Goal: Task Accomplishment & Management: Complete application form

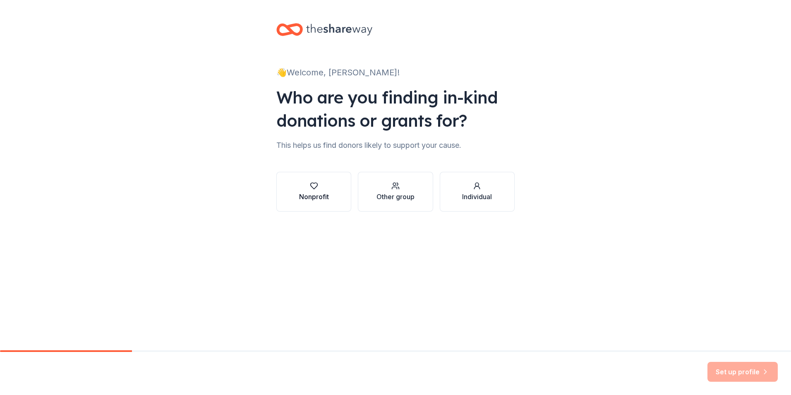
click at [319, 186] on div "button" at bounding box center [314, 186] width 30 height 8
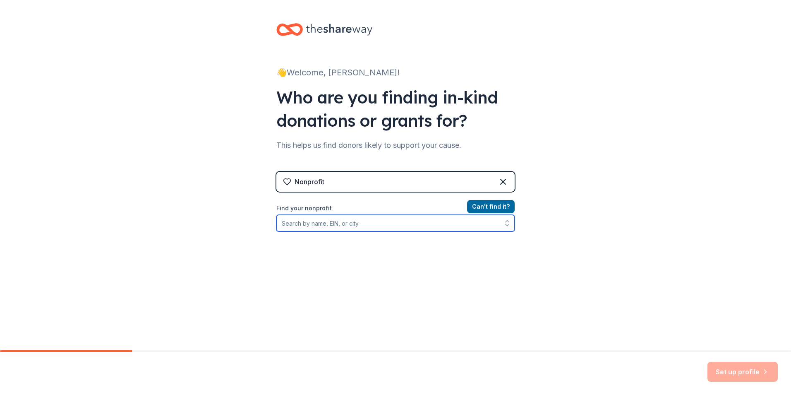
click at [361, 224] on input "Find your nonprofit" at bounding box center [395, 223] width 238 height 17
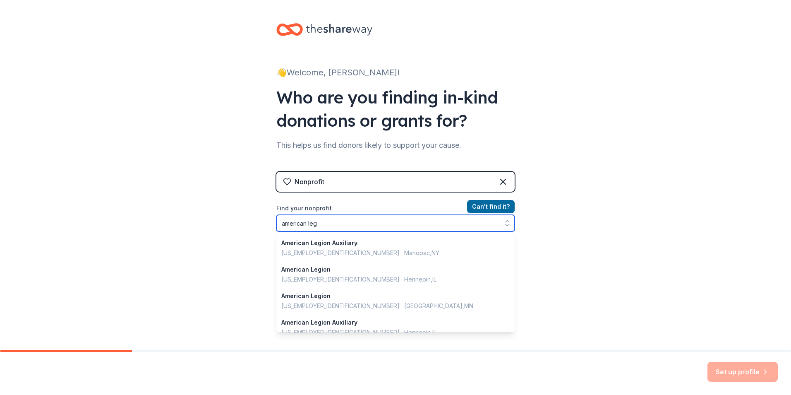
scroll to position [55, 0]
type input "a"
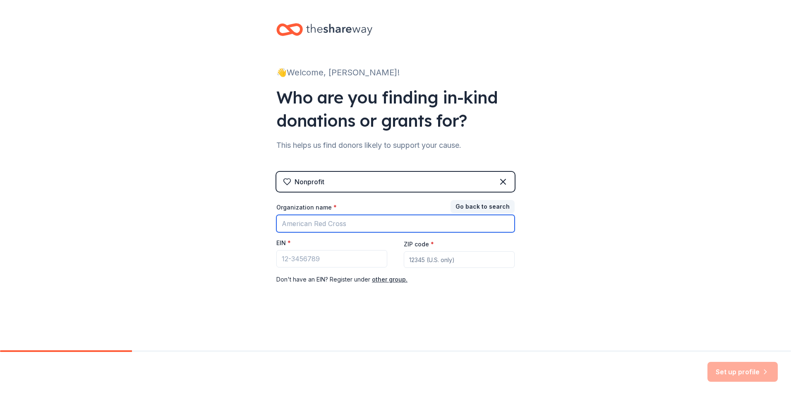
click at [332, 224] on input "Organization name *" at bounding box center [395, 223] width 238 height 17
type input "mayotte"
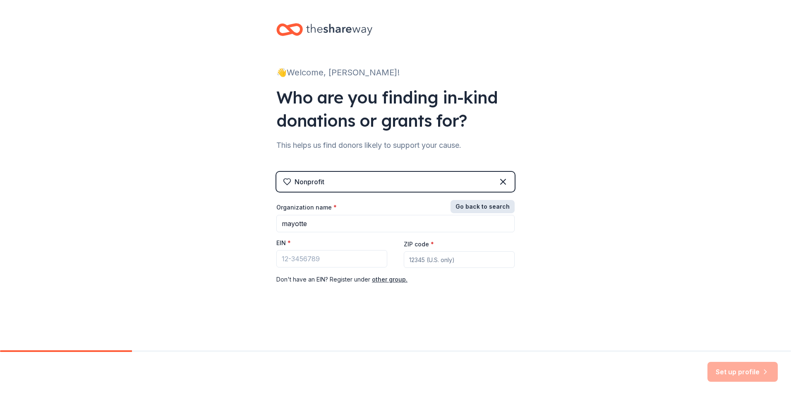
click at [488, 207] on button "Go back to search" at bounding box center [483, 206] width 64 height 13
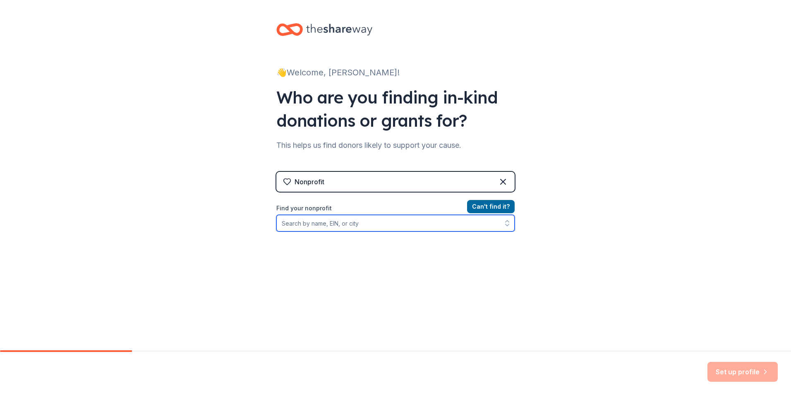
click at [393, 228] on input "Find your nonprofit" at bounding box center [395, 223] width 238 height 17
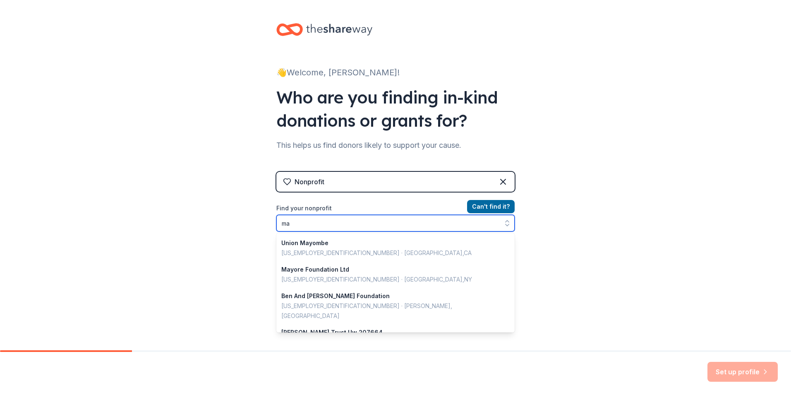
type input "m"
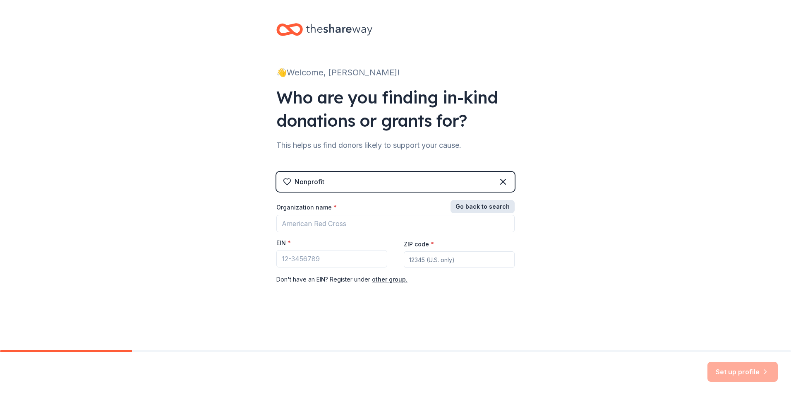
click at [501, 206] on button "Go back to search" at bounding box center [483, 206] width 64 height 13
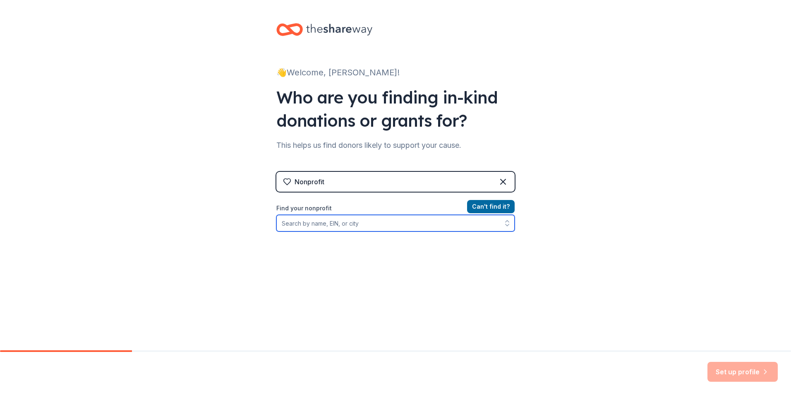
click at [392, 225] on input "Find your nonprofit" at bounding box center [395, 223] width 238 height 17
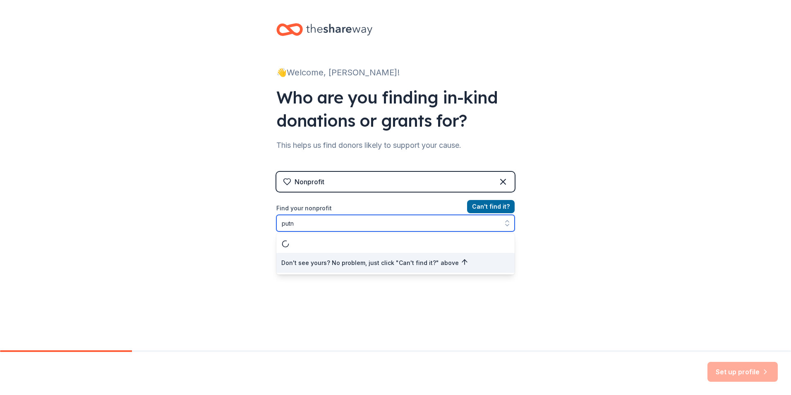
type input "put"
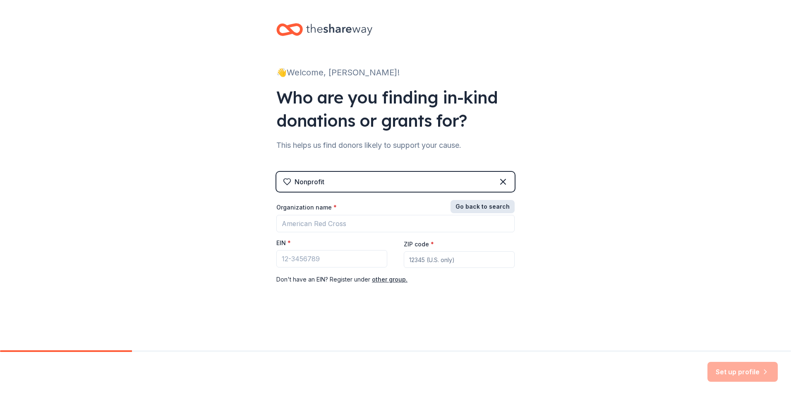
click at [500, 207] on button "Go back to search" at bounding box center [483, 206] width 64 height 13
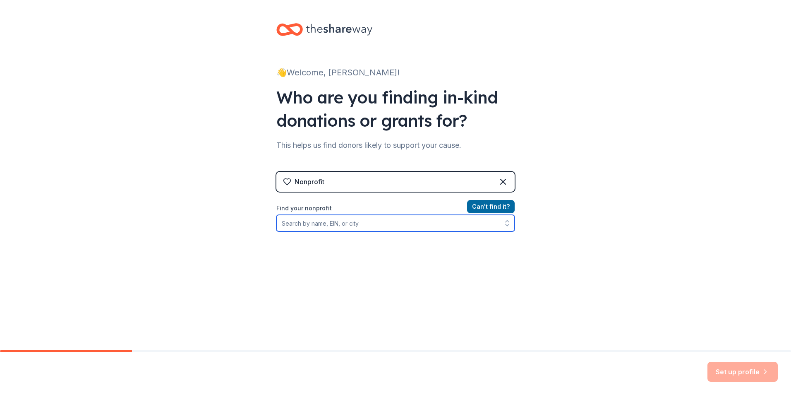
click at [353, 224] on input "Find your nonprofit" at bounding box center [395, 223] width 238 height 17
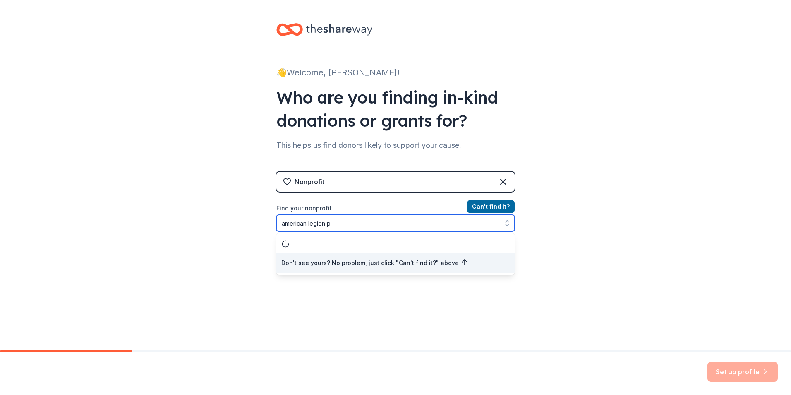
scroll to position [0, 0]
type input "american legion putnam"
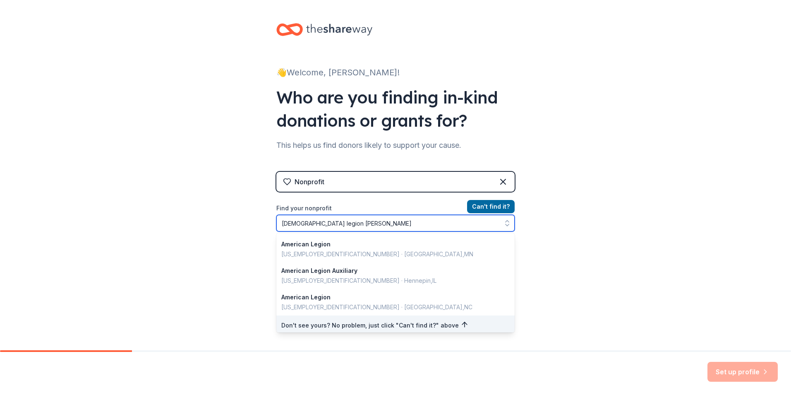
scroll to position [56, 0]
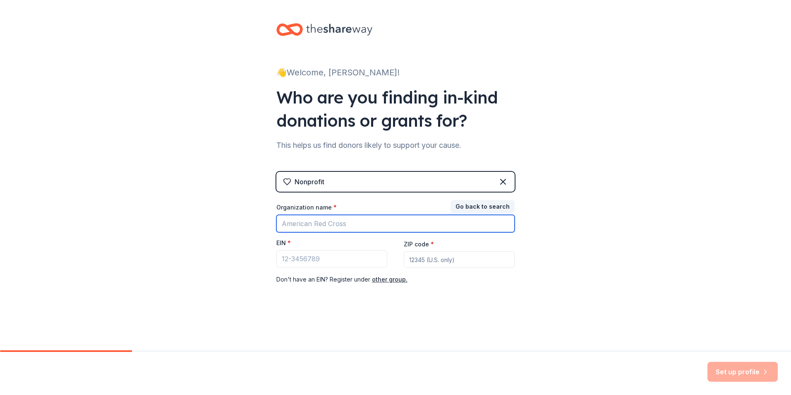
click at [320, 225] on input "Organization name *" at bounding box center [395, 223] width 238 height 17
drag, startPoint x: 334, startPoint y: 223, endPoint x: 220, endPoint y: 213, distance: 113.8
click at [231, 213] on div "👋 Welcome, Brian! Who are you finding in-kind donations or grants for? This hel…" at bounding box center [395, 170] width 791 height 341
type input "Mayotte Viens American Legion Post #13"
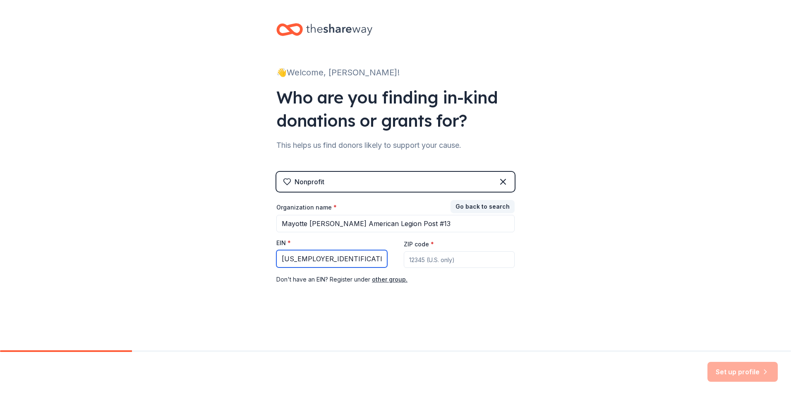
type input "06-6107502"
click at [479, 256] on input "ZIP code *" at bounding box center [459, 259] width 111 height 17
type input "06260"
click at [755, 368] on button "Set up profile" at bounding box center [743, 372] width 70 height 20
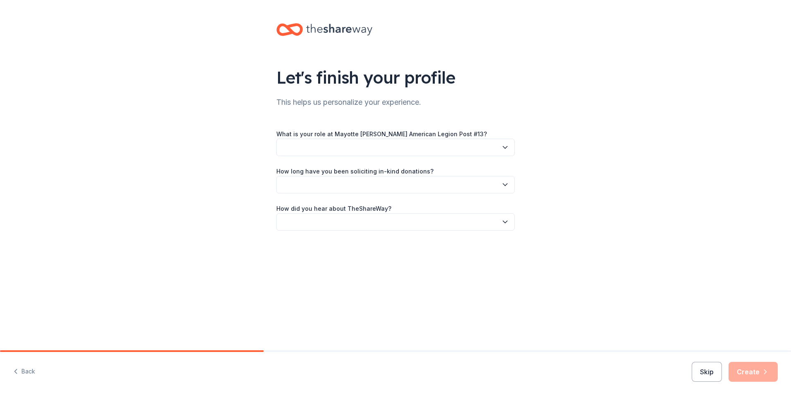
click at [504, 150] on icon "button" at bounding box center [505, 147] width 8 height 8
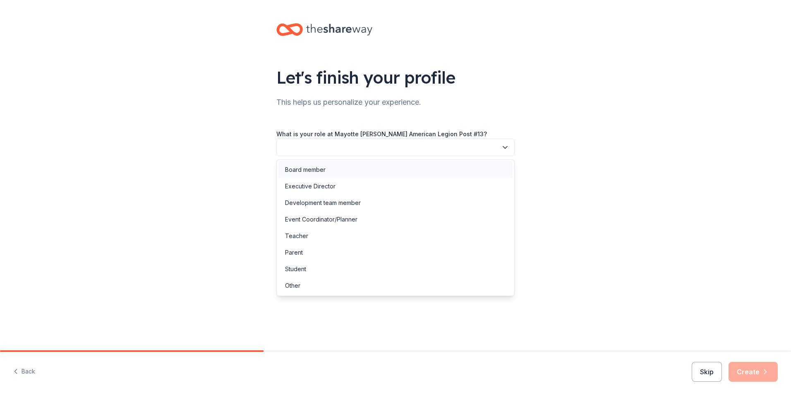
click at [325, 170] on div "Board member" at bounding box center [305, 170] width 41 height 10
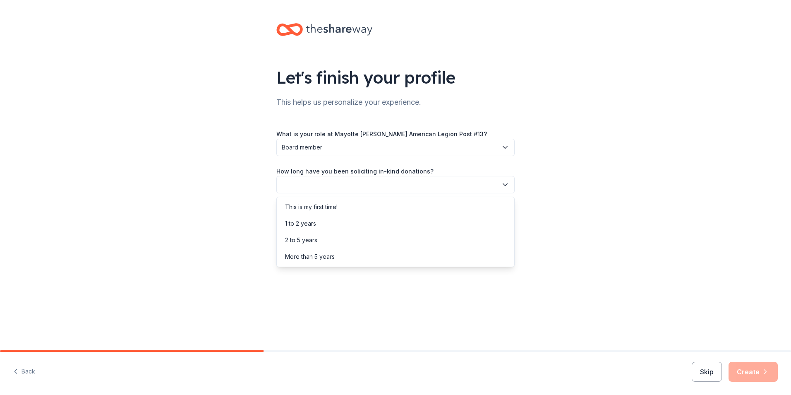
click at [343, 188] on button "button" at bounding box center [395, 184] width 238 height 17
click at [330, 259] on div "More than 5 years" at bounding box center [310, 257] width 50 height 10
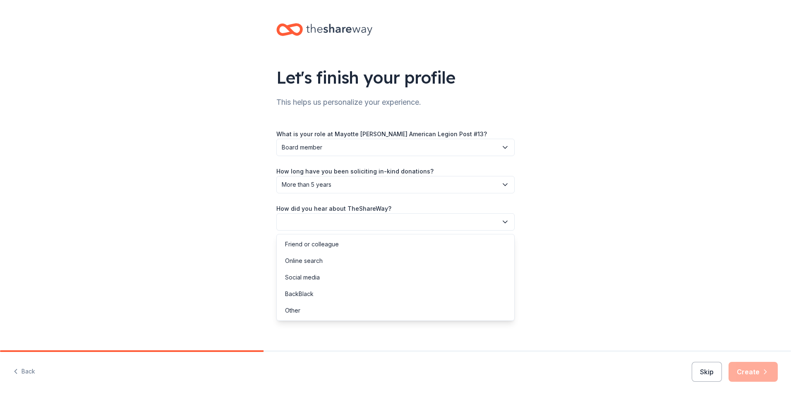
click at [445, 230] on button "button" at bounding box center [395, 221] width 238 height 17
click at [325, 242] on div "Friend or colleague" at bounding box center [312, 244] width 54 height 10
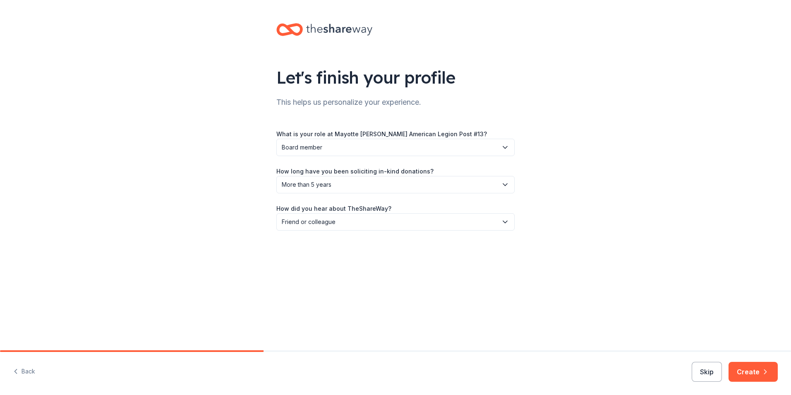
click at [750, 367] on button "Create" at bounding box center [753, 372] width 49 height 20
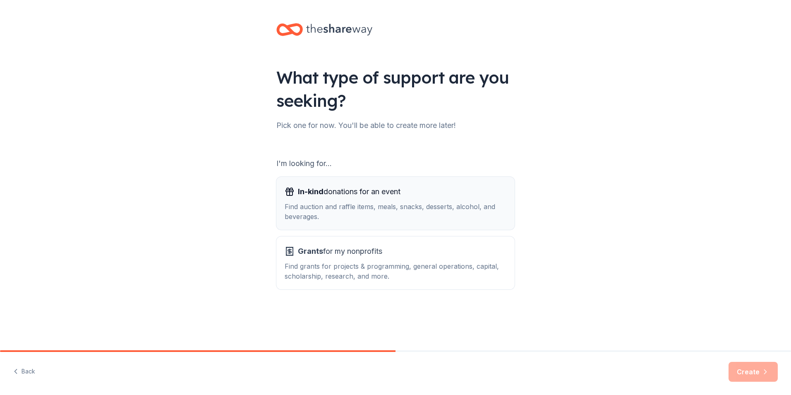
click at [363, 201] on div "In-kind donations for an event Find auction and raffle items, meals, snacks, de…" at bounding box center [396, 203] width 222 height 36
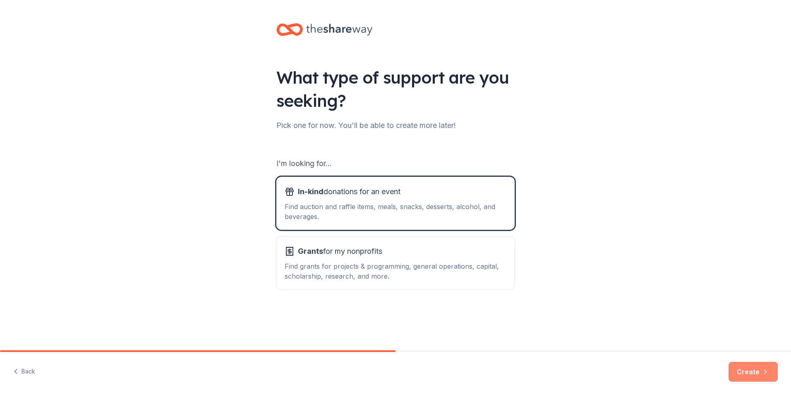
click at [751, 366] on button "Create" at bounding box center [753, 372] width 49 height 20
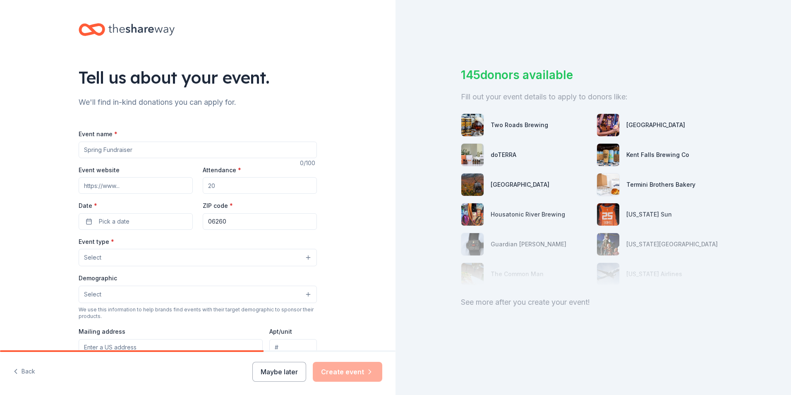
click at [171, 152] on input "Event name *" at bounding box center [198, 150] width 238 height 17
type input "[PERSON_NAME] Medal Of Honor Recipient Golf Tournament"
click at [148, 187] on input "Event website" at bounding box center [136, 185] width 114 height 17
paste input "https://www.facebook.com/profile.php?id=61579204975401"
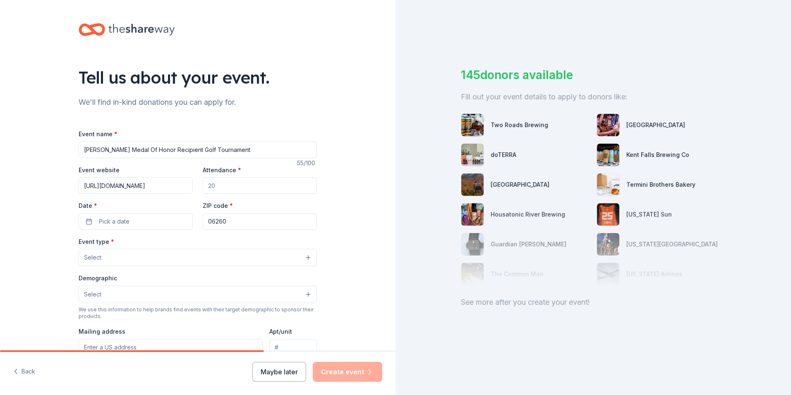
type input "https://www.facebook.com/profile.php?id=61579204975401"
click at [252, 186] on input "Attendance *" at bounding box center [260, 185] width 114 height 17
type input "144"
click at [149, 219] on button "Pick a date" at bounding box center [136, 221] width 114 height 17
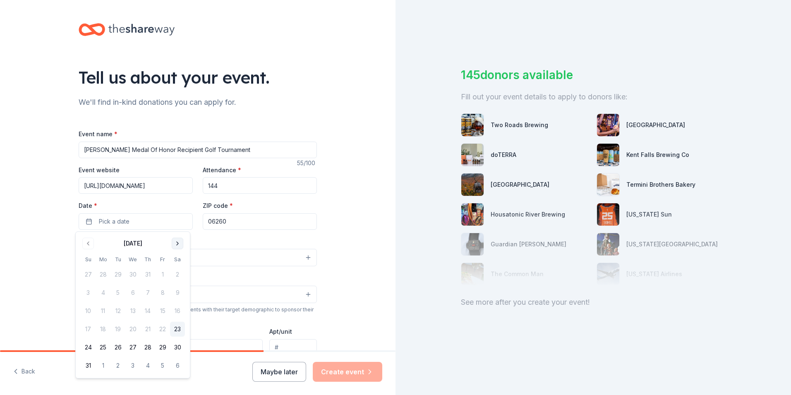
click at [178, 242] on button "Go to next month" at bounding box center [178, 244] width 12 height 12
click at [99, 308] on button "15" at bounding box center [103, 310] width 15 height 15
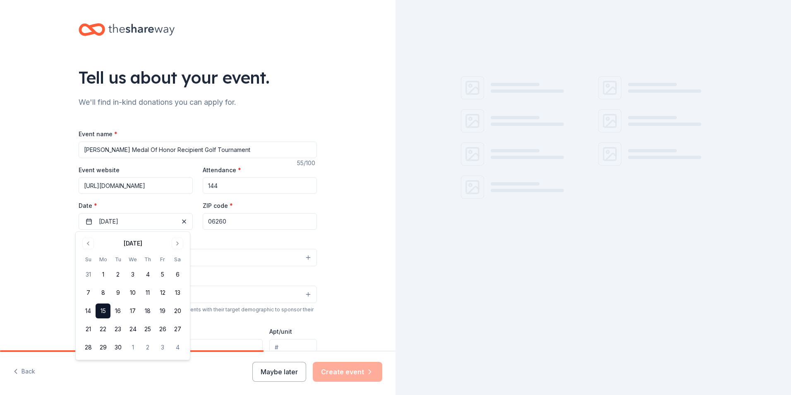
click at [354, 216] on div "Tell us about your event. We'll find in-kind donations you can apply for. Event…" at bounding box center [198, 275] width 396 height 551
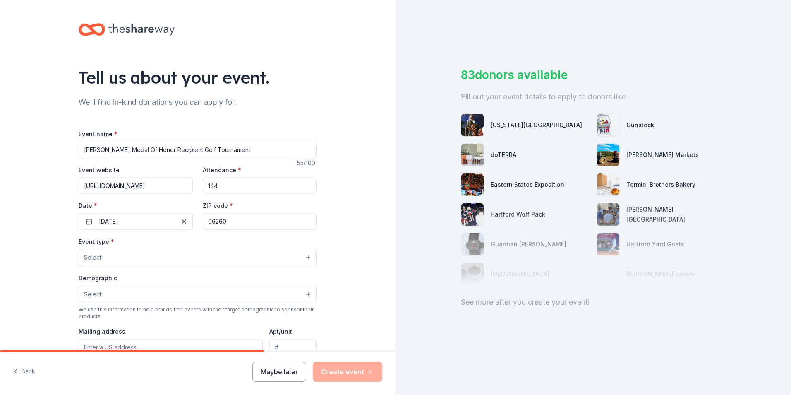
click at [128, 257] on button "Select" at bounding box center [198, 257] width 238 height 17
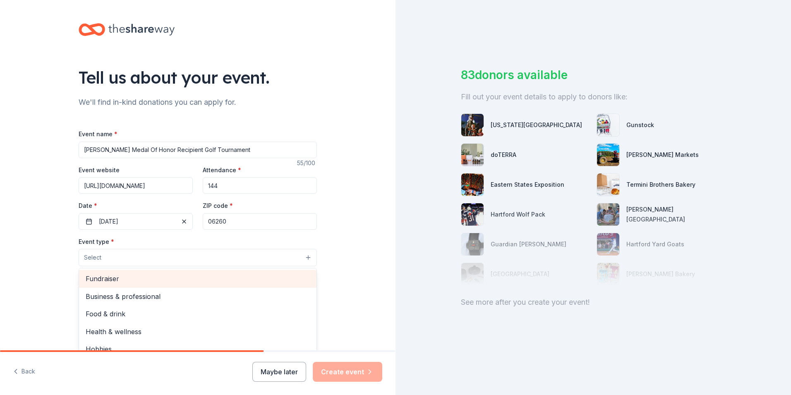
click at [120, 278] on span "Fundraiser" at bounding box center [198, 278] width 224 height 11
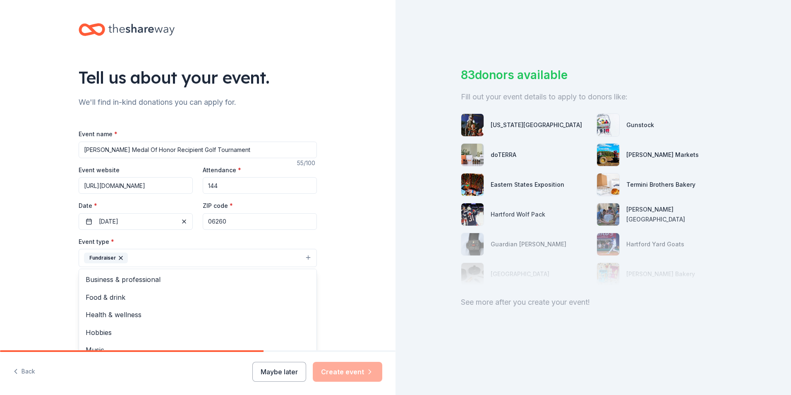
click at [356, 246] on div "Tell us about your event. We'll find in-kind donations you can apply for. Event…" at bounding box center [198, 276] width 396 height 552
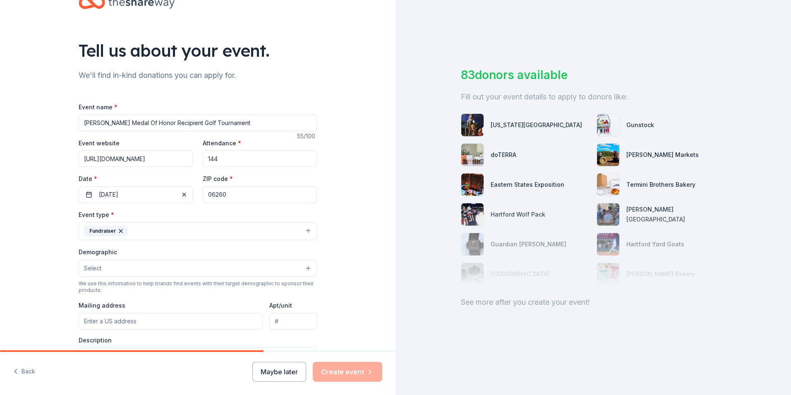
scroll to position [41, 0]
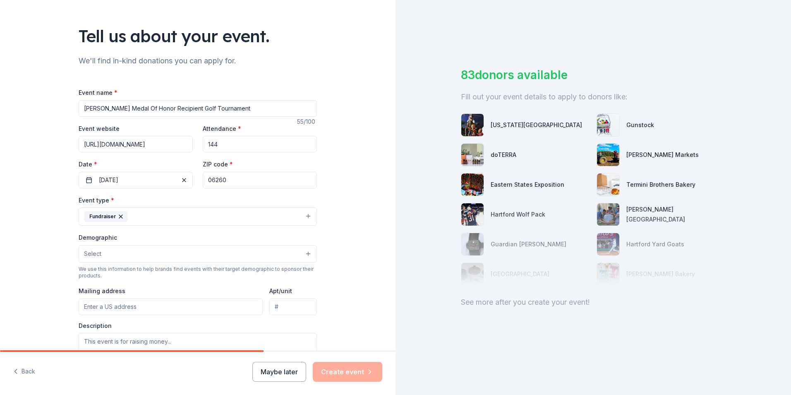
click at [236, 251] on button "Select" at bounding box center [198, 253] width 238 height 17
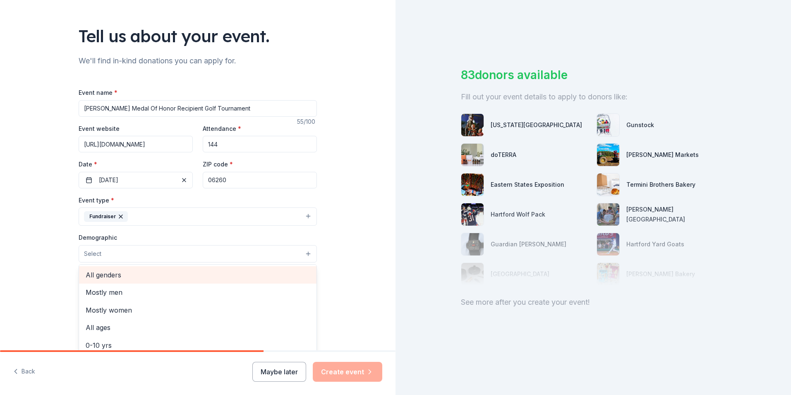
click at [113, 277] on span "All genders" at bounding box center [198, 274] width 224 height 11
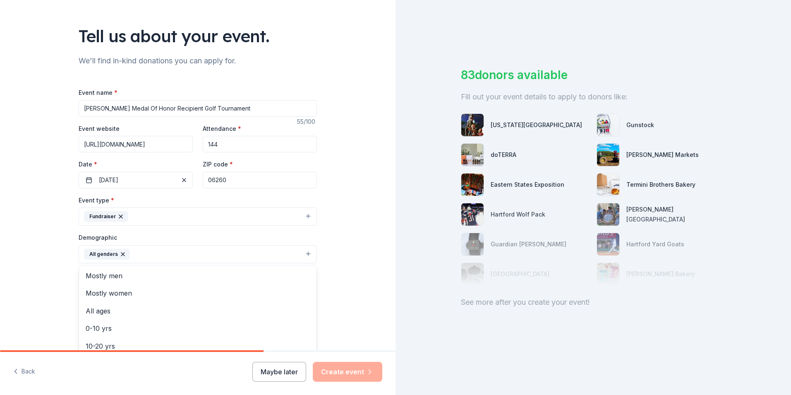
click at [352, 254] on div "Tell us about your event. We'll find in-kind donations you can apply for. Event…" at bounding box center [198, 235] width 396 height 553
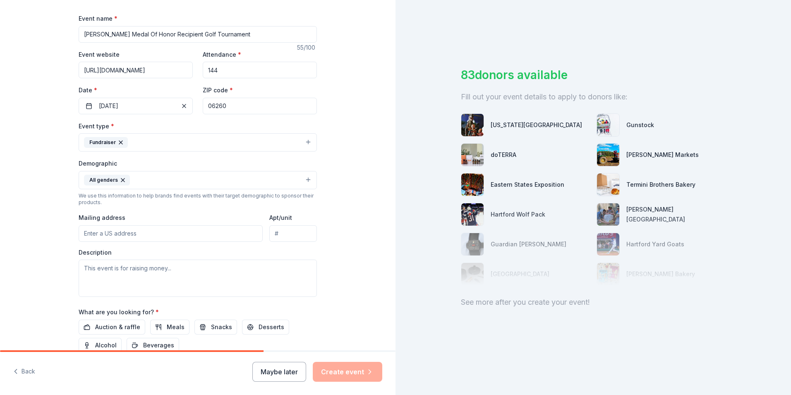
scroll to position [124, 0]
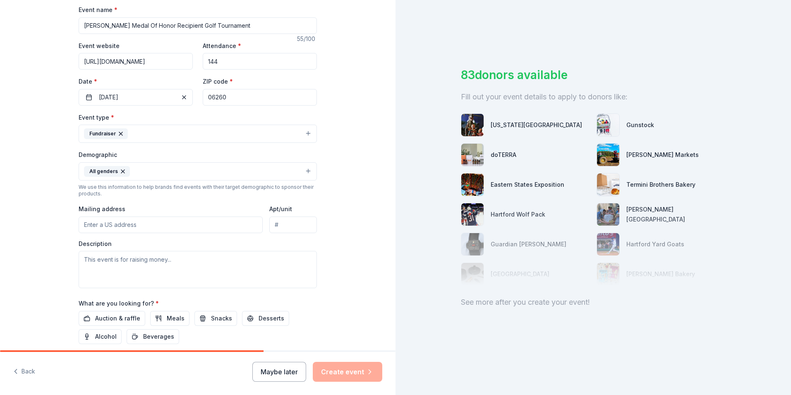
click at [187, 226] on input "Mailing address" at bounding box center [171, 224] width 184 height 17
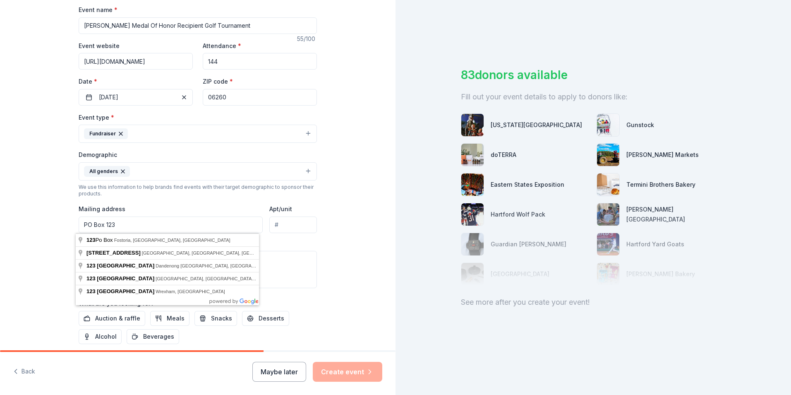
click at [167, 222] on input "PO Box 123" at bounding box center [171, 224] width 184 height 17
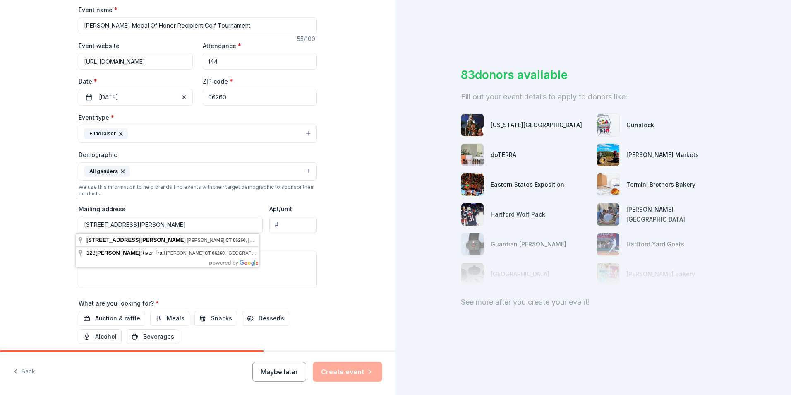
click at [373, 258] on div "Tell us about your event. We'll find in-kind donations you can apply for. Event…" at bounding box center [198, 152] width 396 height 553
drag, startPoint x: 165, startPoint y: 225, endPoint x: 54, endPoint y: 226, distance: 110.9
click at [54, 226] on div "Tell us about your event. We'll find in-kind donations you can apply for. Event…" at bounding box center [198, 152] width 396 height 553
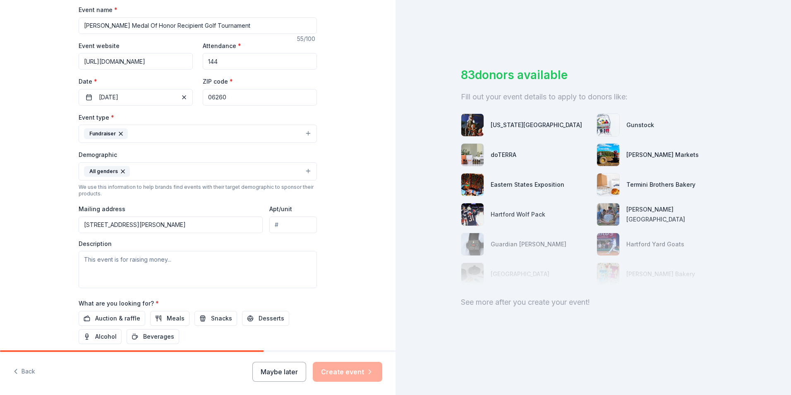
click at [53, 226] on div "Tell us about your event. We'll find in-kind donations you can apply for. Event…" at bounding box center [198, 152] width 396 height 553
click at [217, 226] on input "297 Sabin St" at bounding box center [171, 224] width 184 height 17
type input "297 Sabin Street, Putnam, CT, 06260"
click at [293, 224] on input "Apt/unit" at bounding box center [293, 224] width 48 height 17
type input "11"
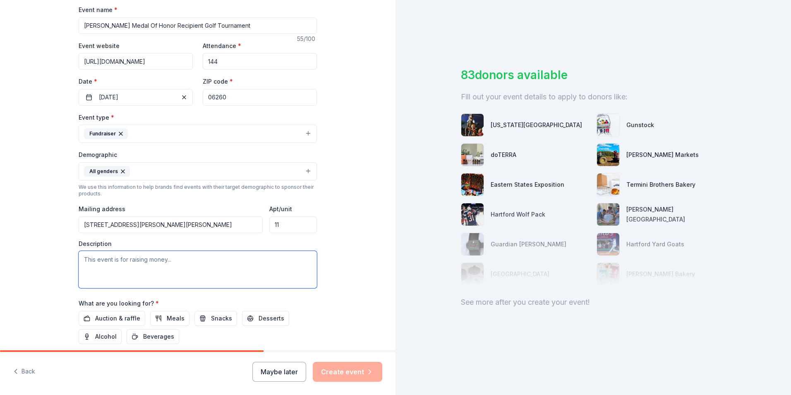
click at [195, 263] on textarea at bounding box center [198, 269] width 238 height 37
drag, startPoint x: 191, startPoint y: 263, endPoint x: 83, endPoint y: 260, distance: 108.1
click at [83, 260] on textarea at bounding box center [198, 269] width 238 height 37
drag, startPoint x: 173, startPoint y: 259, endPoint x: 111, endPoint y: 259, distance: 62.5
click at [111, 259] on textarea at bounding box center [198, 269] width 238 height 37
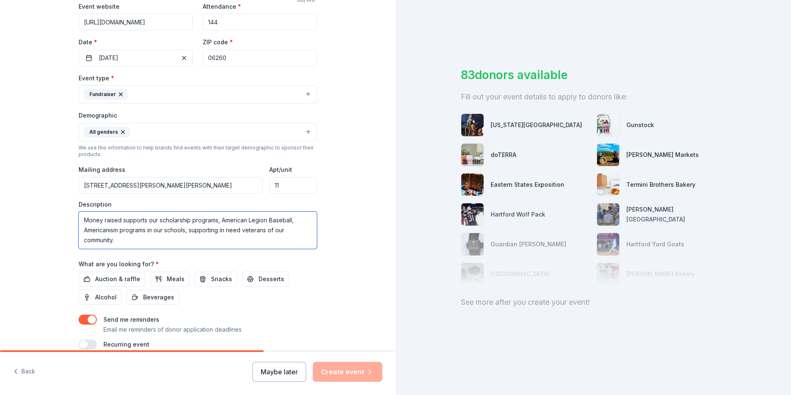
scroll to position [202, 0]
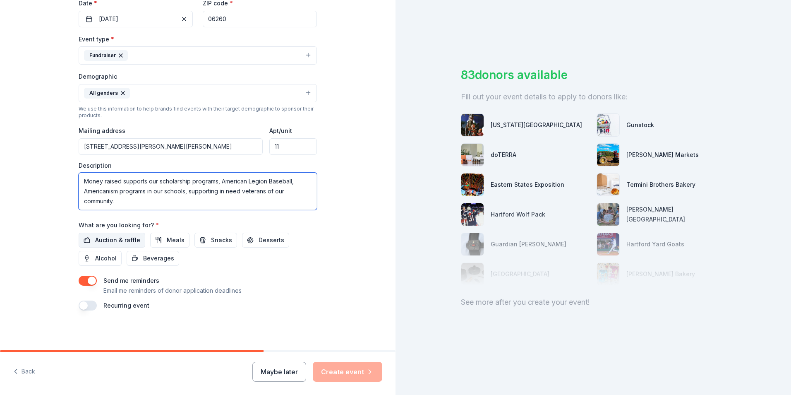
type textarea "Money raised supports our scholarship programs, American Legion Baseball, Ameri…"
click at [106, 237] on span "Auction & raffle" at bounding box center [117, 240] width 45 height 10
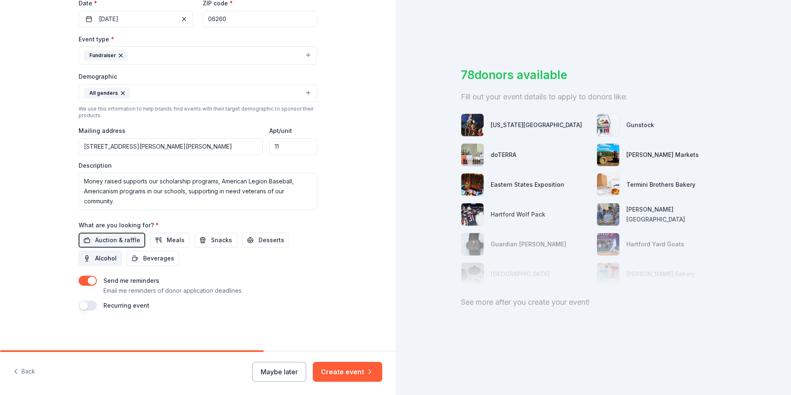
click at [95, 259] on span "Alcohol" at bounding box center [106, 258] width 22 height 10
click at [221, 240] on span "Snacks" at bounding box center [221, 240] width 21 height 10
click at [360, 369] on button "Create event" at bounding box center [348, 372] width 70 height 20
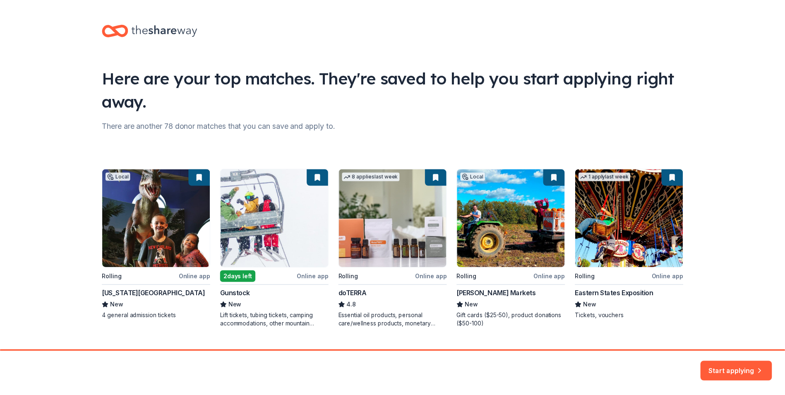
scroll to position [18, 0]
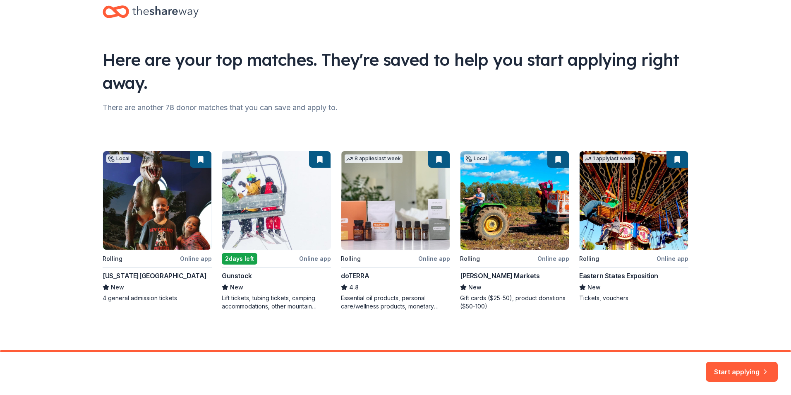
click at [306, 259] on div "Local Rolling Online app Connecticut Science Center New 4 general admission tic…" at bounding box center [396, 231] width 586 height 160
click at [741, 362] on button "Start applying" at bounding box center [742, 370] width 72 height 20
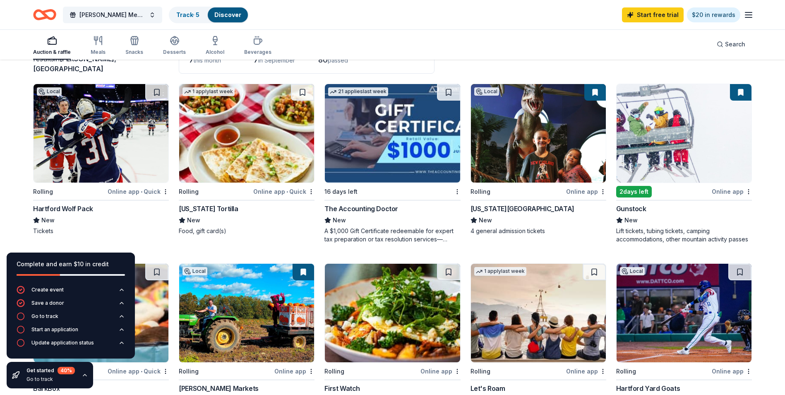
scroll to position [83, 0]
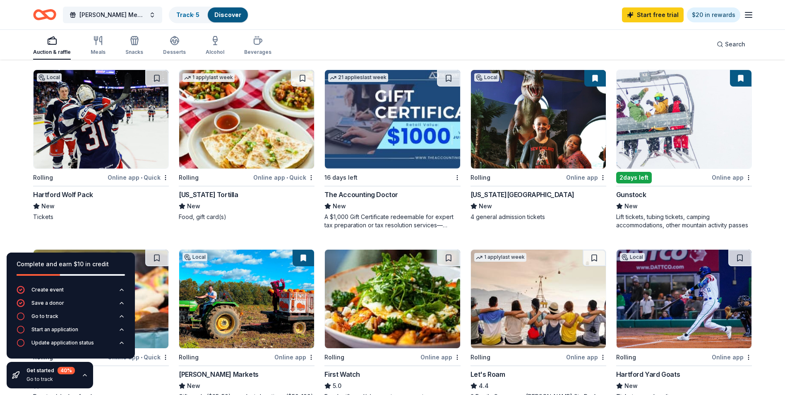
click at [138, 170] on div "Local Rolling Online app • Quick Hartford Wolf Pack New Tickets" at bounding box center [101, 145] width 136 height 151
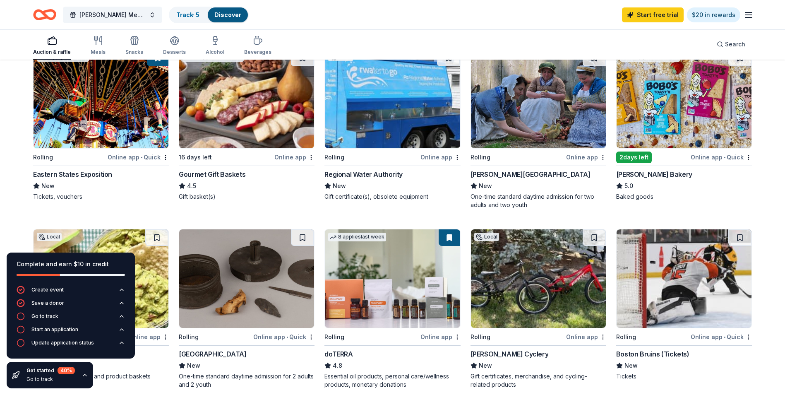
scroll to position [414, 0]
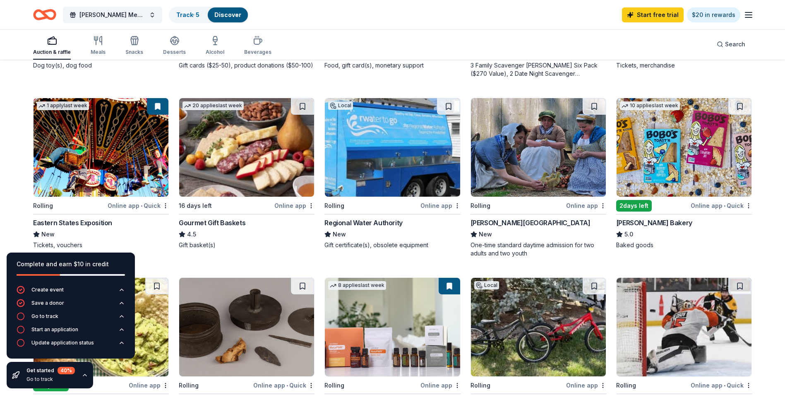
click at [222, 142] on img at bounding box center [246, 147] width 135 height 99
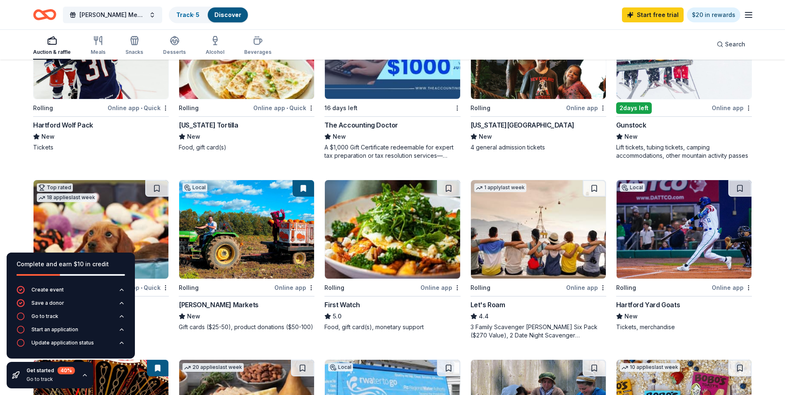
scroll to position [166, 0]
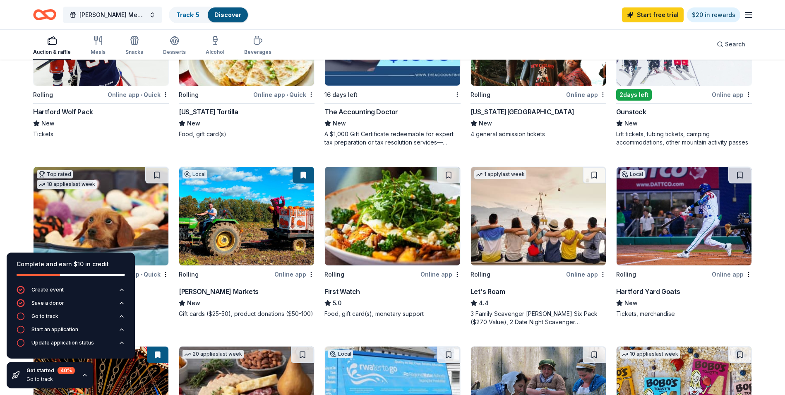
click at [671, 211] on img at bounding box center [684, 216] width 135 height 99
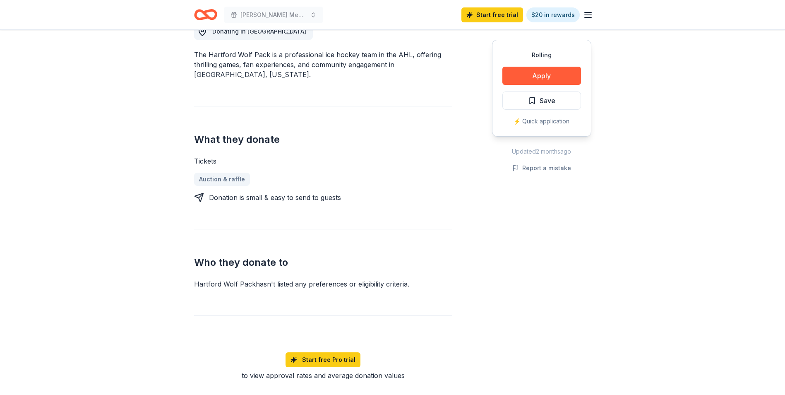
scroll to position [290, 0]
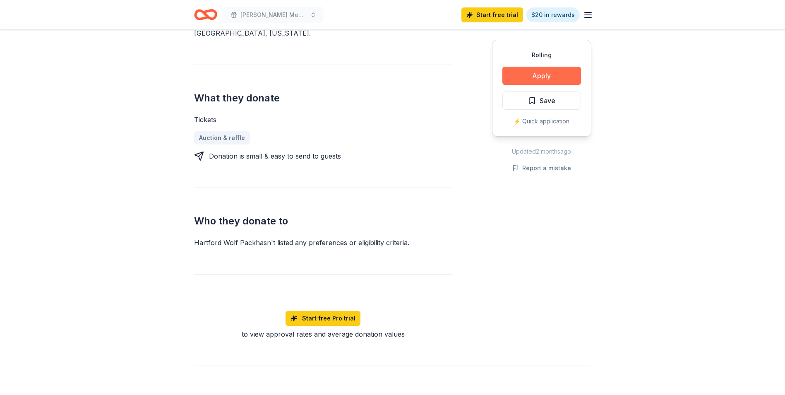
click at [541, 76] on button "Apply" at bounding box center [541, 76] width 79 height 18
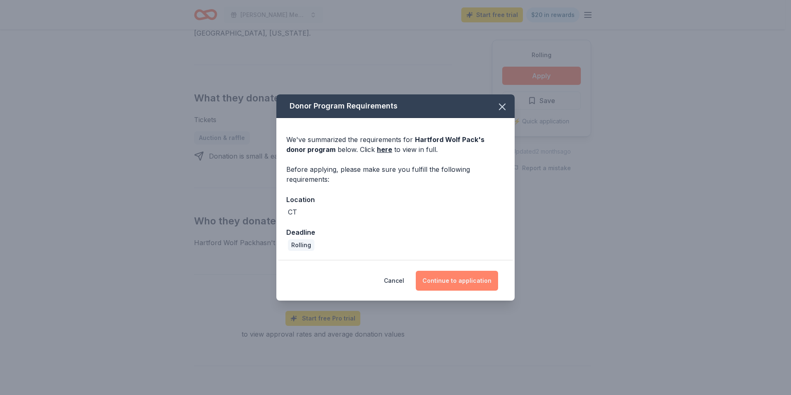
click at [461, 282] on button "Continue to application" at bounding box center [457, 281] width 82 height 20
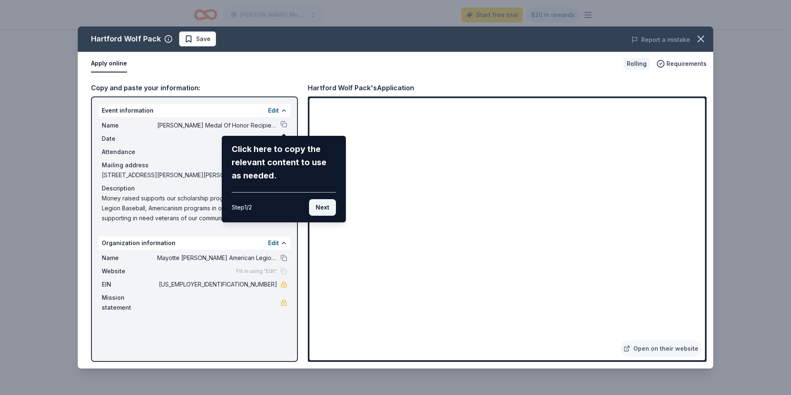
click at [320, 207] on button "Next" at bounding box center [322, 207] width 27 height 17
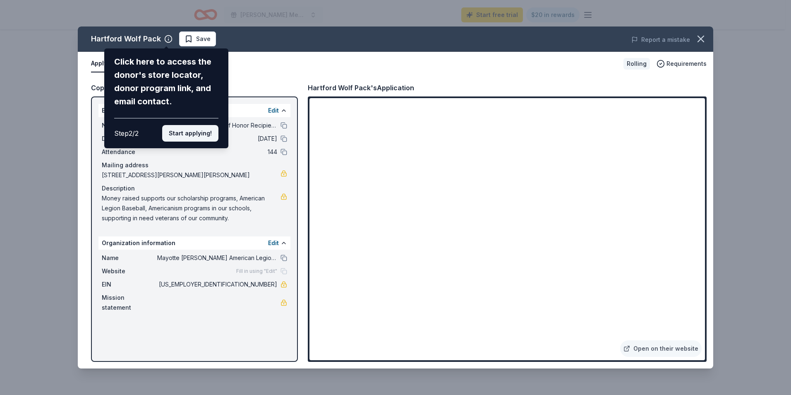
click at [183, 131] on button "Start applying!" at bounding box center [190, 133] width 56 height 17
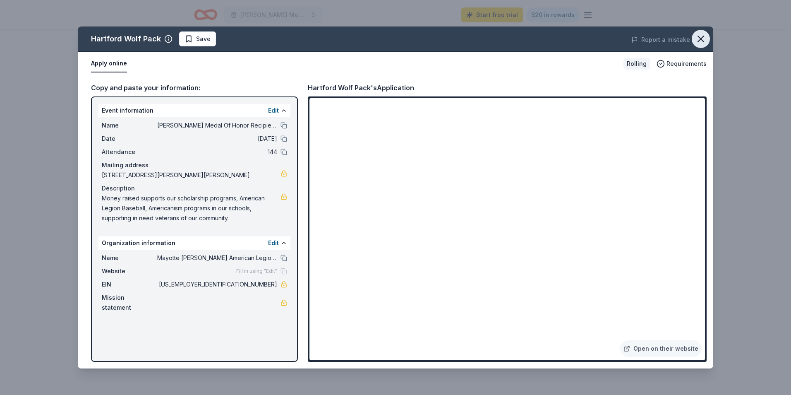
click at [702, 38] on icon "button" at bounding box center [701, 39] width 6 height 6
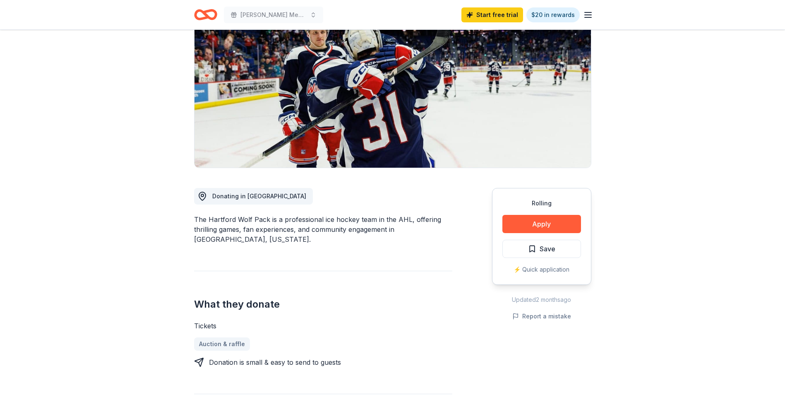
scroll to position [41, 0]
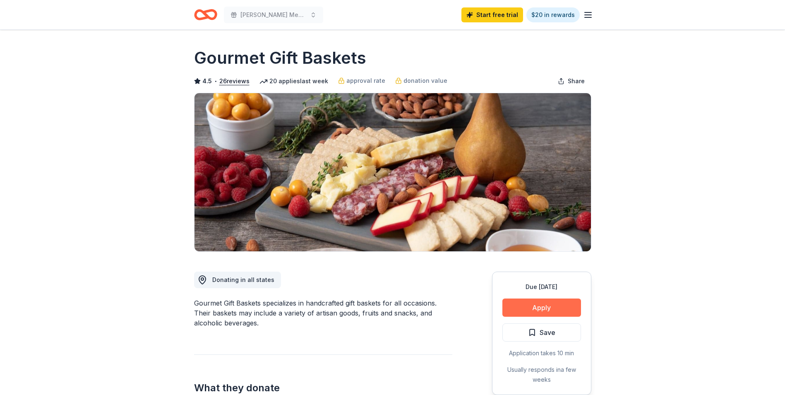
click at [534, 307] on button "Apply" at bounding box center [541, 307] width 79 height 18
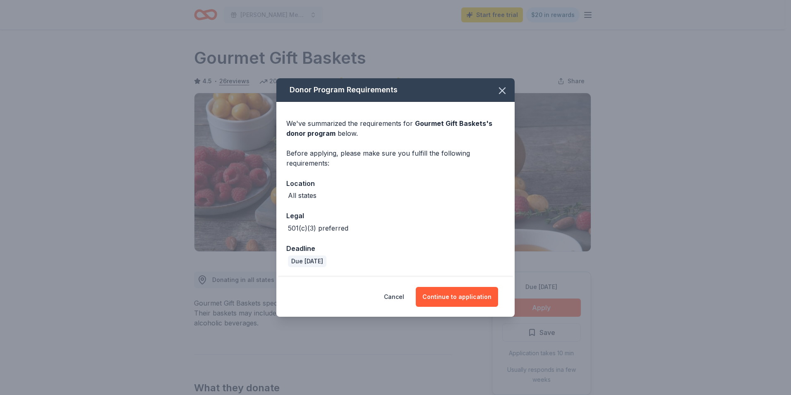
click at [319, 195] on div "All states" at bounding box center [395, 195] width 219 height 10
click at [438, 291] on button "Continue to application" at bounding box center [457, 297] width 82 height 20
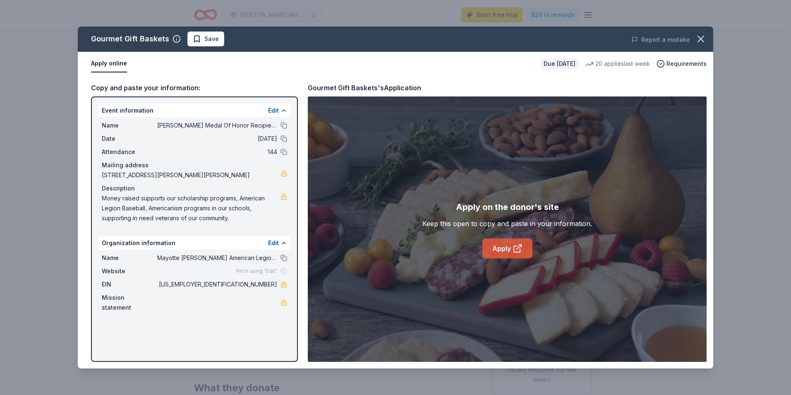
click at [514, 249] on icon at bounding box center [517, 249] width 6 height 6
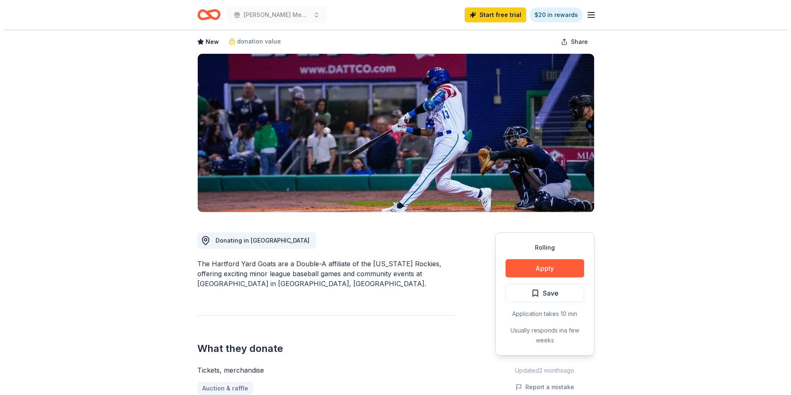
scroll to position [83, 0]
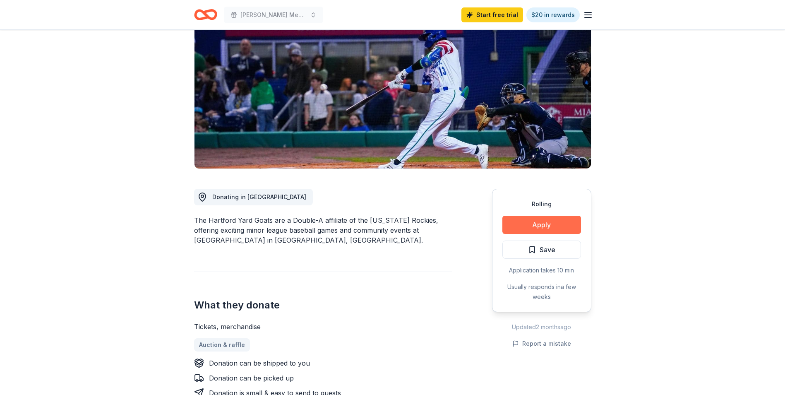
click at [539, 221] on button "Apply" at bounding box center [541, 225] width 79 height 18
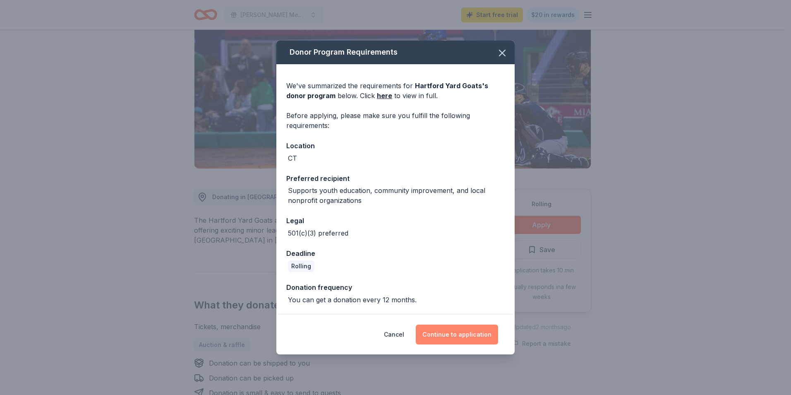
click at [470, 336] on button "Continue to application" at bounding box center [457, 335] width 82 height 20
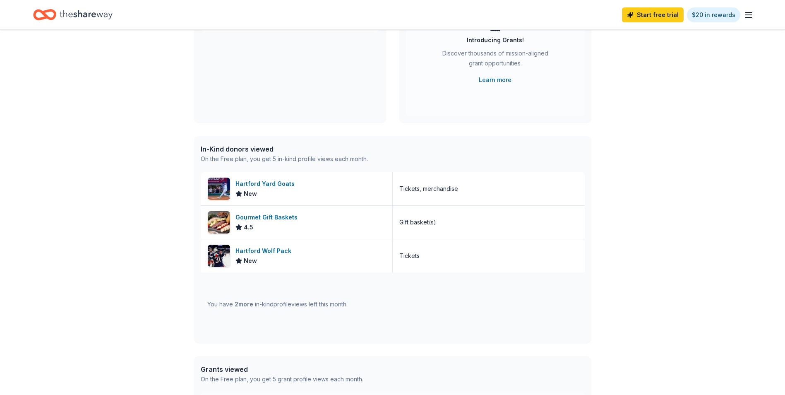
scroll to position [83, 0]
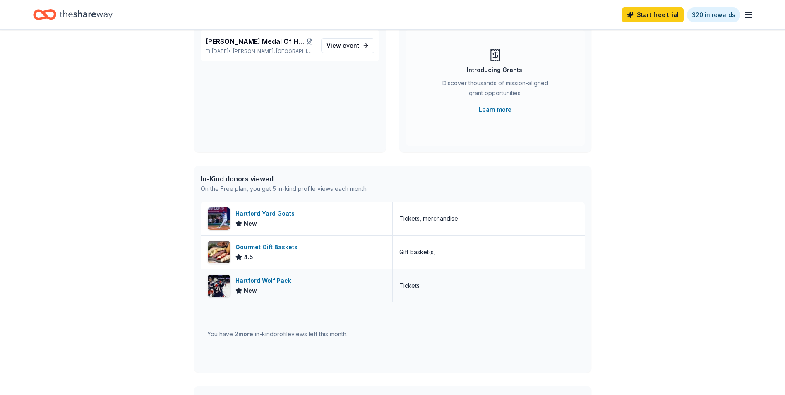
click at [256, 285] on div "Hartford Wolf Pack" at bounding box center [265, 281] width 59 height 10
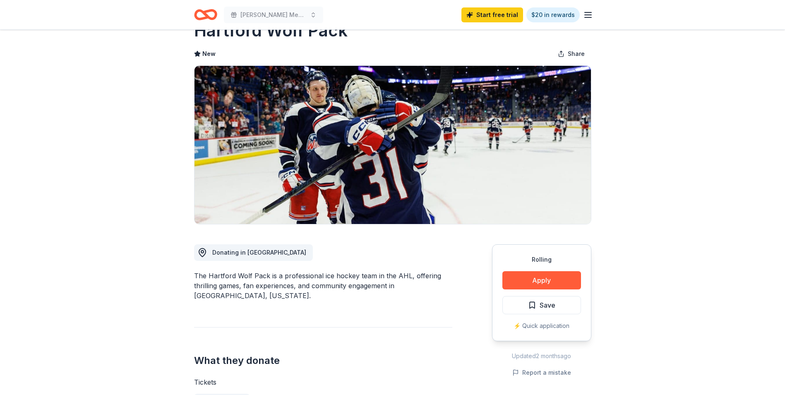
scroll to position [41, 0]
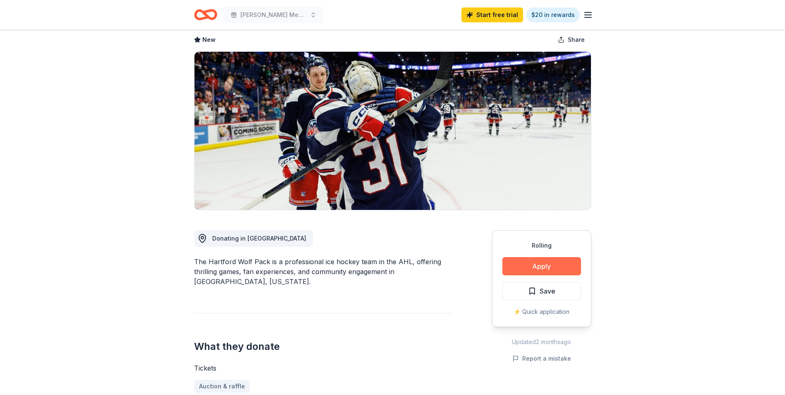
click at [543, 267] on button "Apply" at bounding box center [541, 266] width 79 height 18
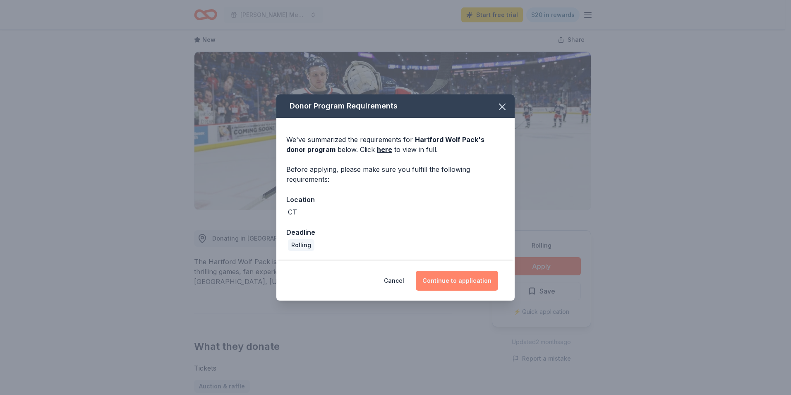
click at [451, 277] on button "Continue to application" at bounding box center [457, 281] width 82 height 20
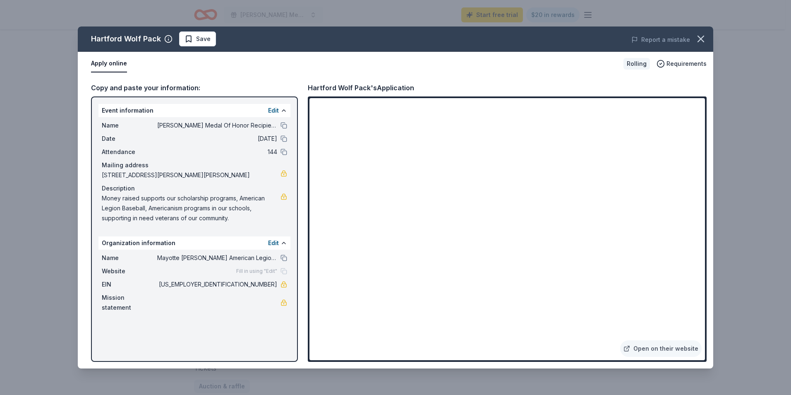
click at [701, 29] on div "Report a mistake" at bounding box center [590, 39] width 248 height 23
click at [701, 37] on icon "button" at bounding box center [701, 39] width 12 height 12
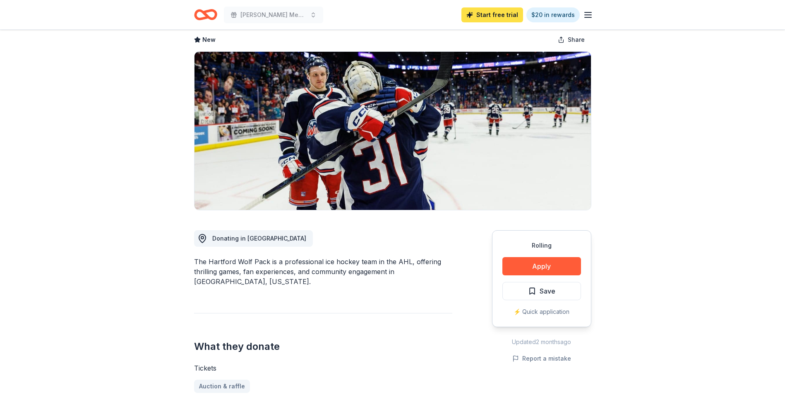
click at [498, 16] on link "Start free trial" at bounding box center [493, 14] width 62 height 15
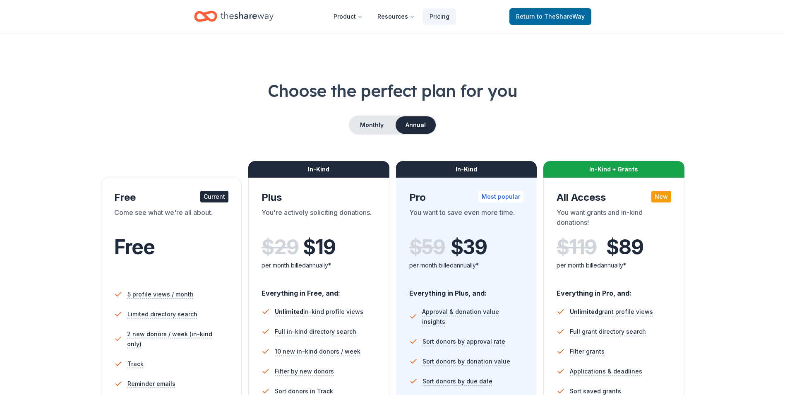
click at [224, 19] on icon "Home" at bounding box center [247, 16] width 53 height 9
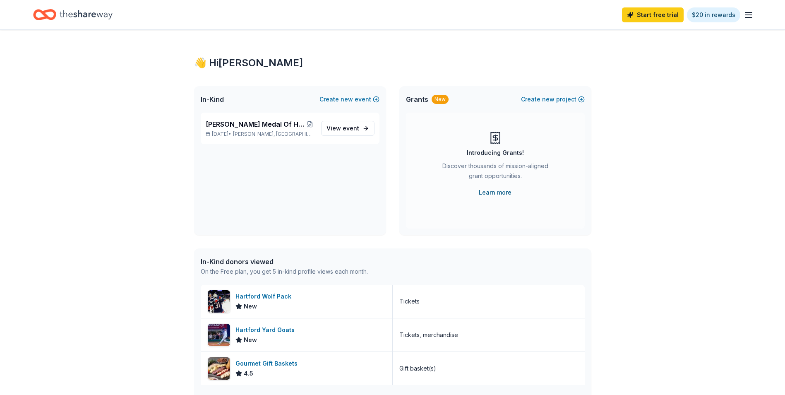
click at [493, 189] on link "Learn more" at bounding box center [495, 193] width 33 height 10
click at [749, 15] on icon "button" at bounding box center [749, 15] width 10 height 10
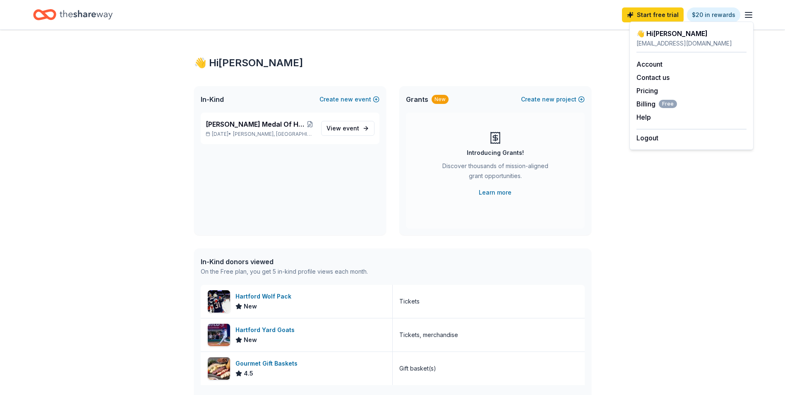
click at [132, 215] on div "👋 Hi Brian In-Kind Create new event Henry Breault Medal Of Honor Recipient Golf…" at bounding box center [392, 319] width 785 height 578
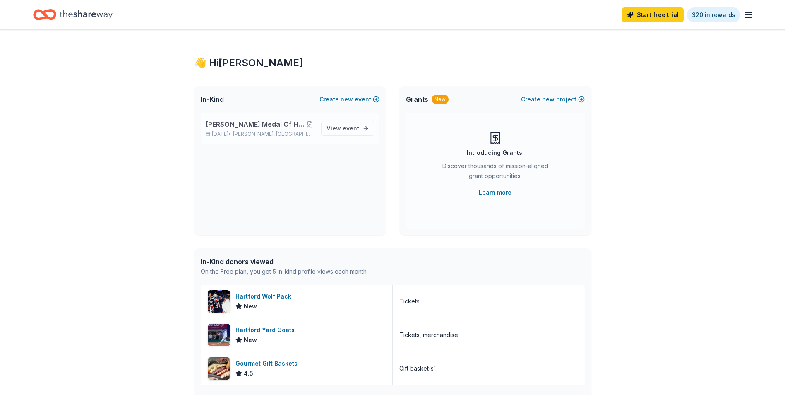
click at [255, 132] on span "Putnam, CT" at bounding box center [273, 134] width 81 height 7
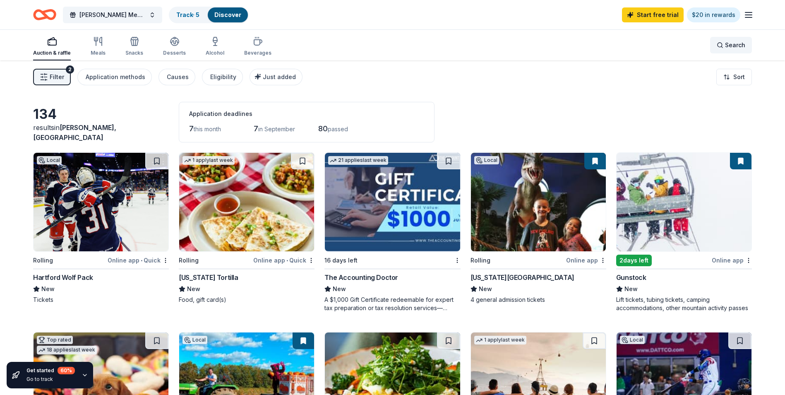
click at [732, 44] on span "Search" at bounding box center [735, 45] width 20 height 10
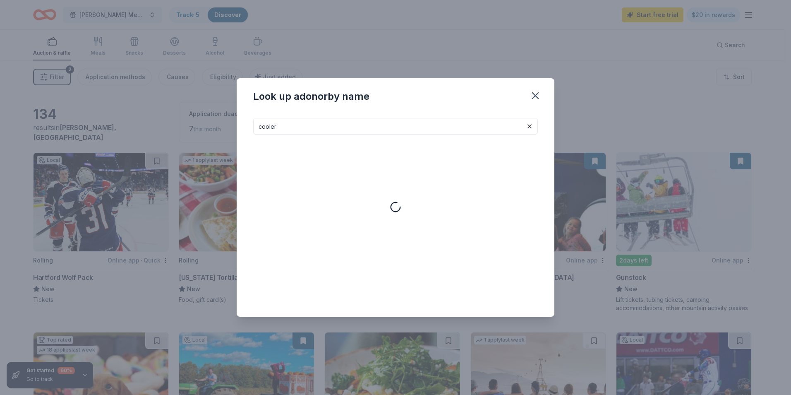
type input "cooler"
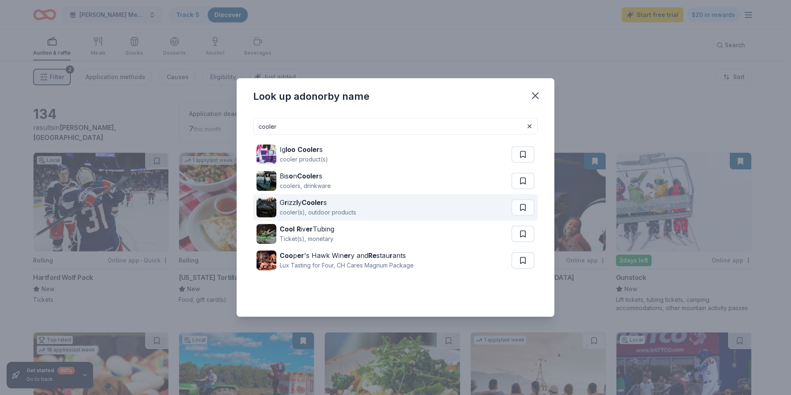
click at [313, 204] on strong "Cooler" at bounding box center [313, 202] width 22 height 8
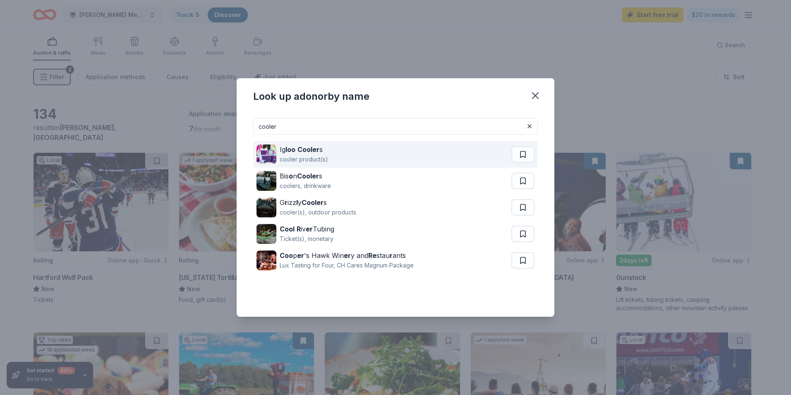
click at [308, 151] on strong "Cooler" at bounding box center [309, 149] width 22 height 8
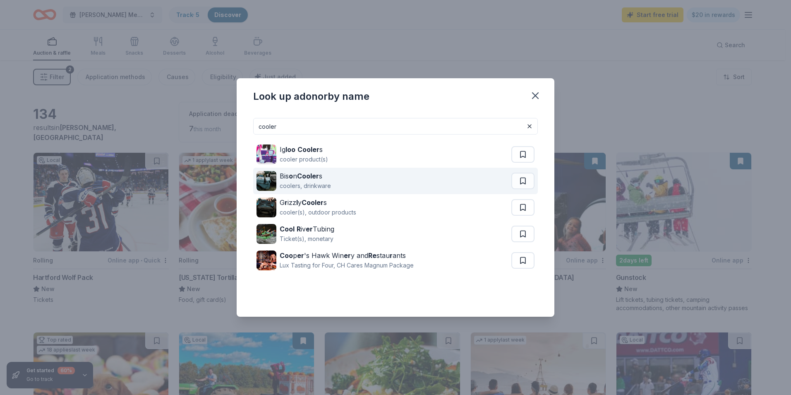
click at [306, 179] on strong "Cooler" at bounding box center [308, 176] width 22 height 8
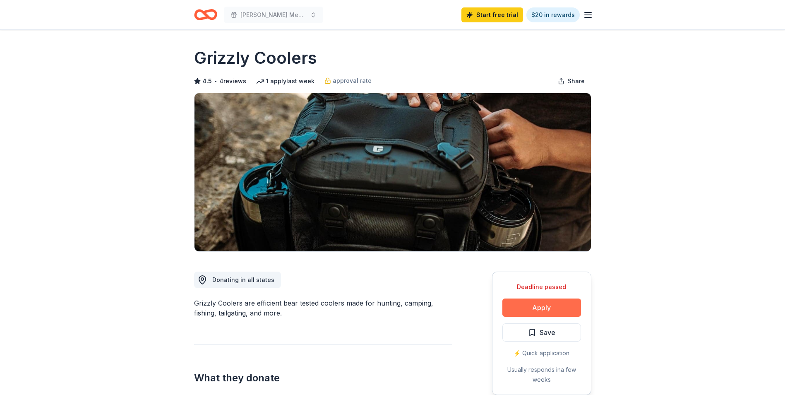
click at [551, 305] on button "Apply" at bounding box center [541, 307] width 79 height 18
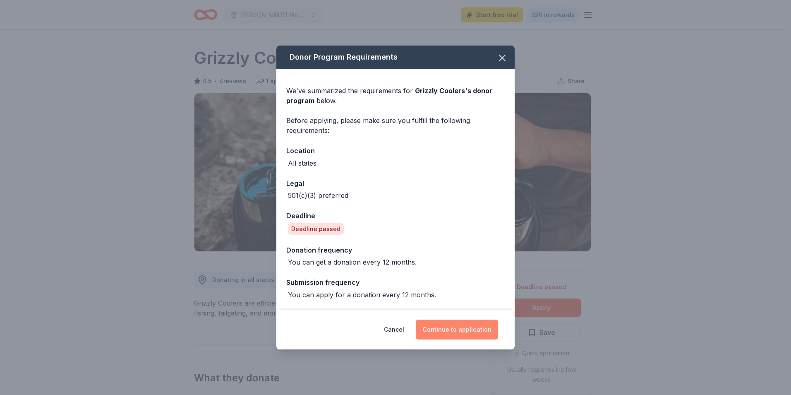
click at [453, 333] on button "Continue to application" at bounding box center [457, 330] width 82 height 20
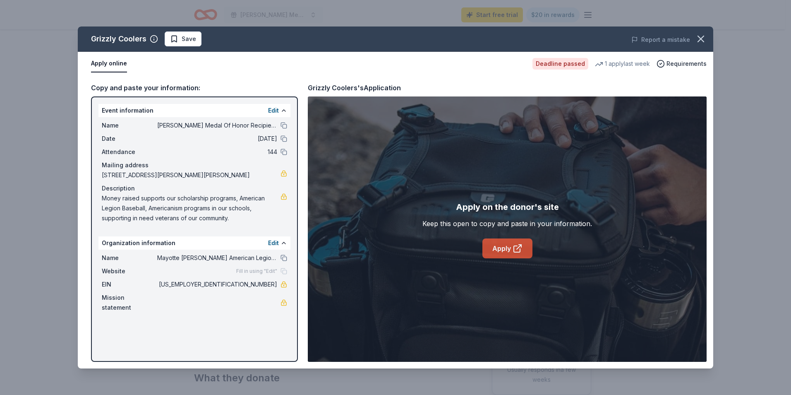
click at [513, 245] on icon at bounding box center [518, 248] width 10 height 10
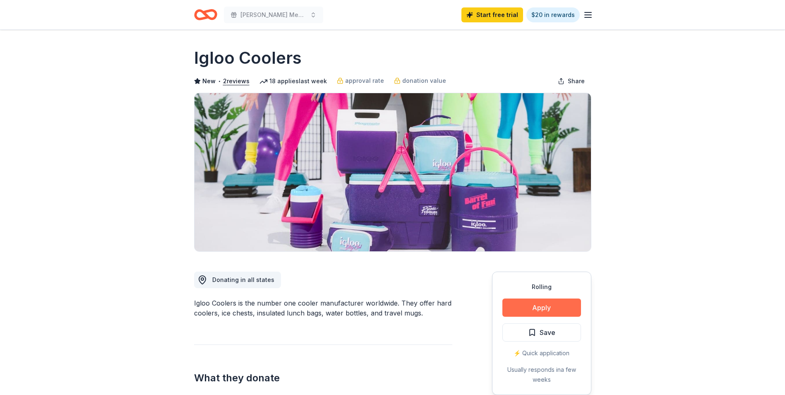
click at [552, 301] on button "Apply" at bounding box center [541, 307] width 79 height 18
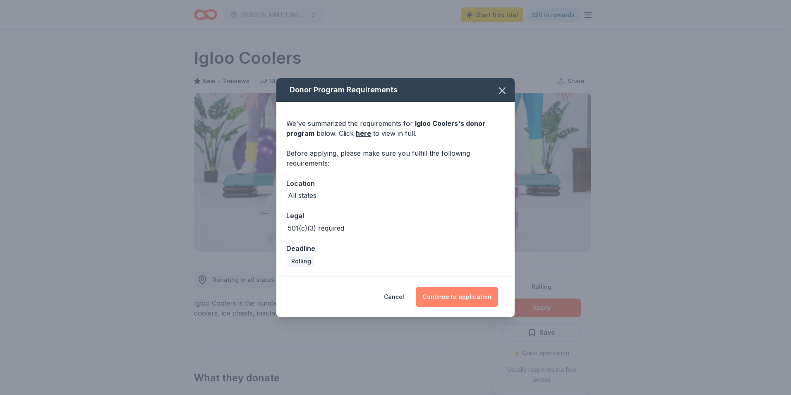
click at [475, 296] on button "Continue to application" at bounding box center [457, 297] width 82 height 20
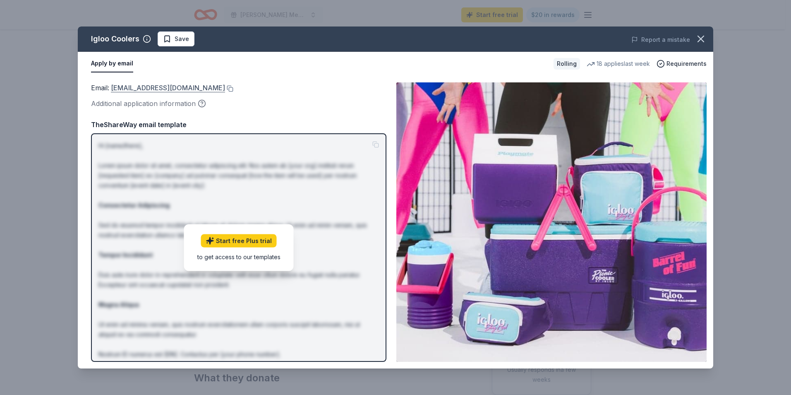
click at [168, 88] on link "[EMAIL_ADDRESS][DOMAIN_NAME]" at bounding box center [168, 87] width 114 height 11
click at [225, 89] on button at bounding box center [229, 88] width 8 height 7
